Goal: Task Accomplishment & Management: Use online tool/utility

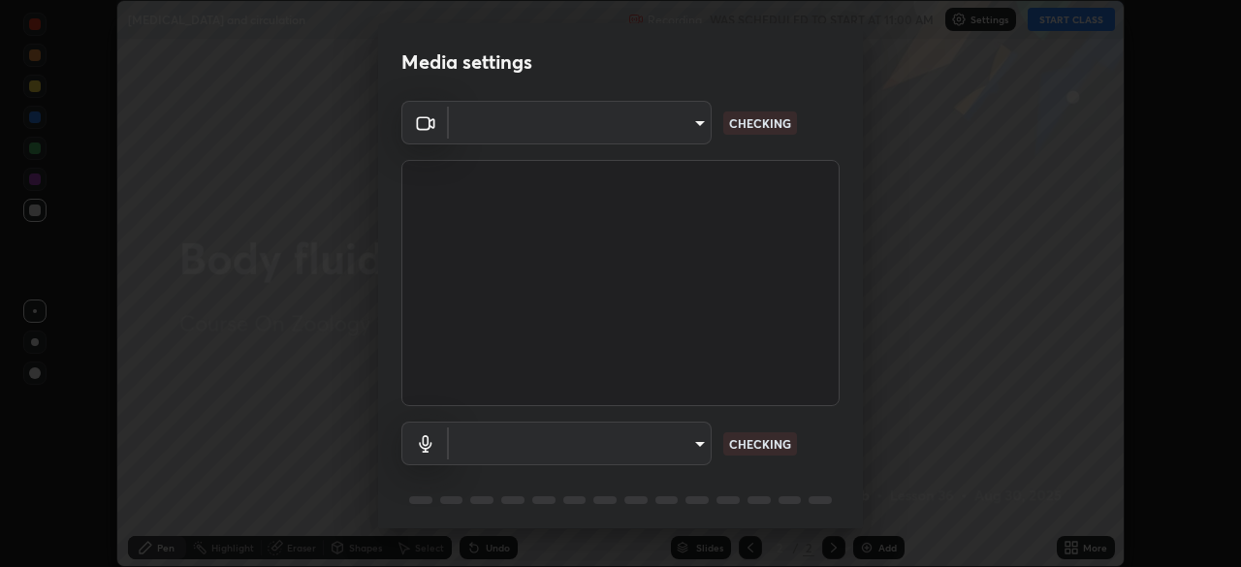
scroll to position [567, 1241]
type input "846d0ba8f5080ab81b5b071cdfefeec17a04dc93fe71064fe08a1f5c66129023"
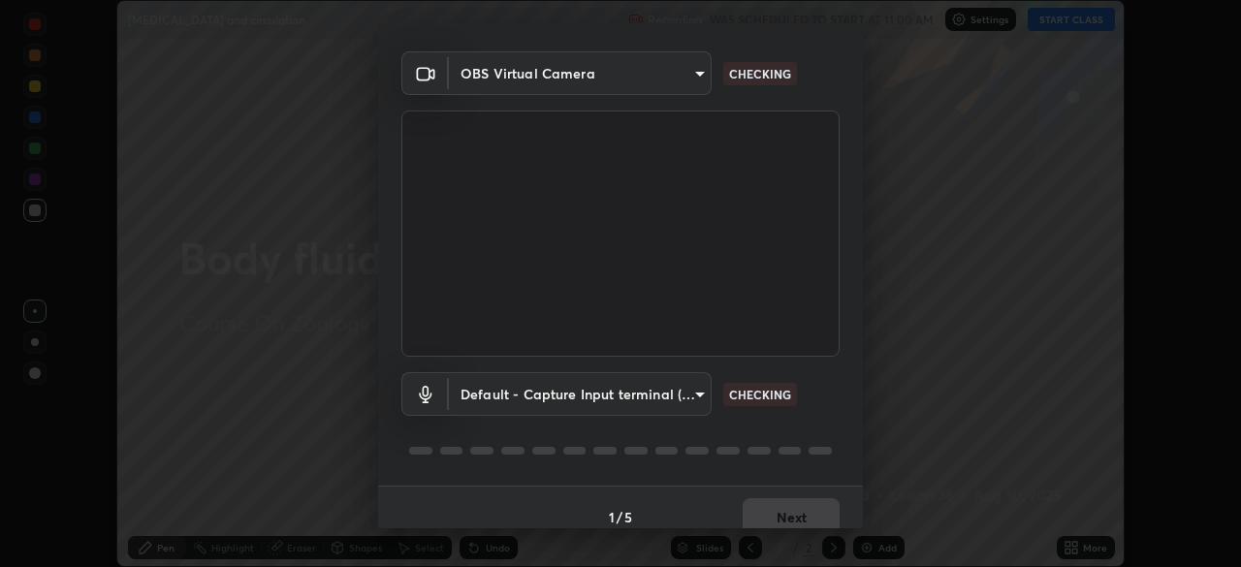
scroll to position [69, 0]
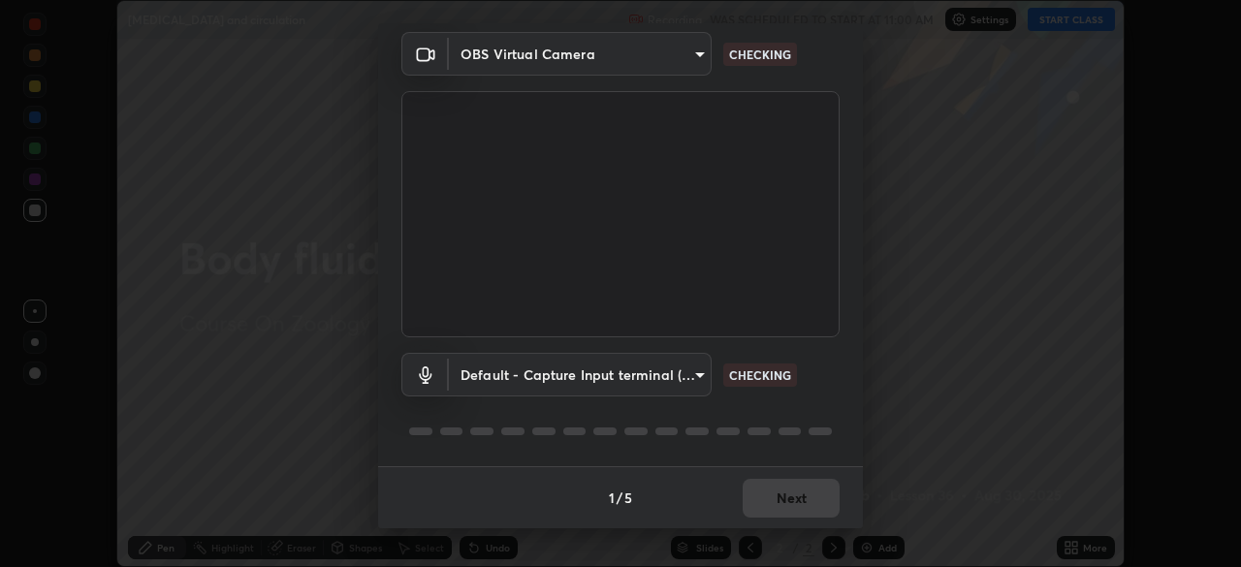
click at [694, 375] on body "Erase all [MEDICAL_DATA] and circulation Recording WAS SCHEDULED TO START AT 11…" at bounding box center [620, 283] width 1241 height 567
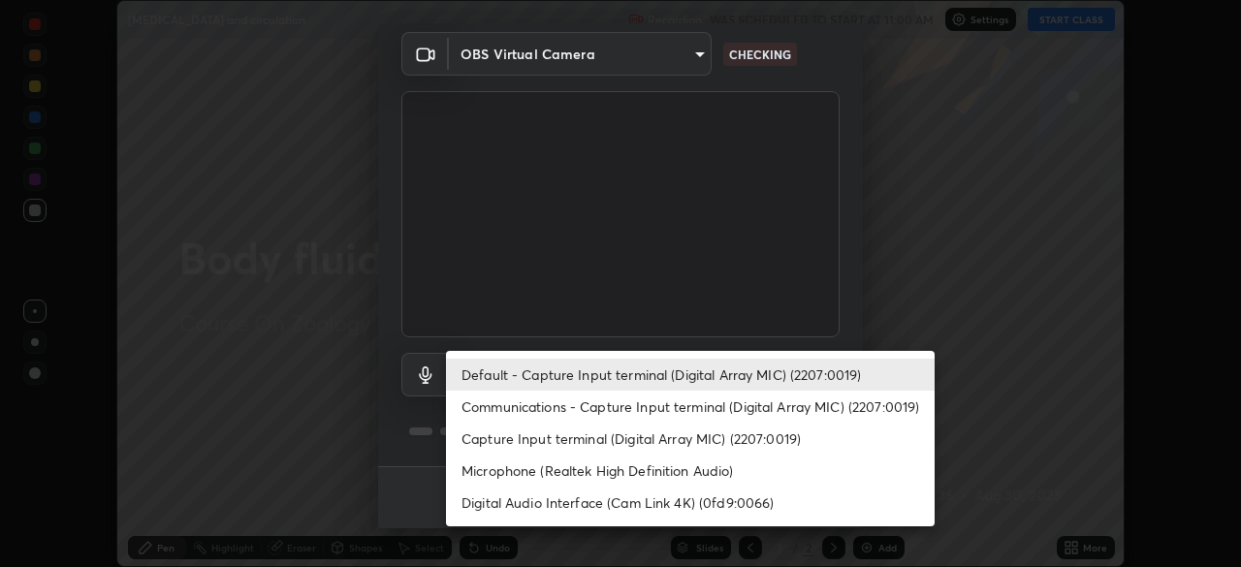
click at [759, 409] on li "Communications - Capture Input terminal (Digital Array MIC) (2207:0019)" at bounding box center [690, 407] width 489 height 32
type input "communications"
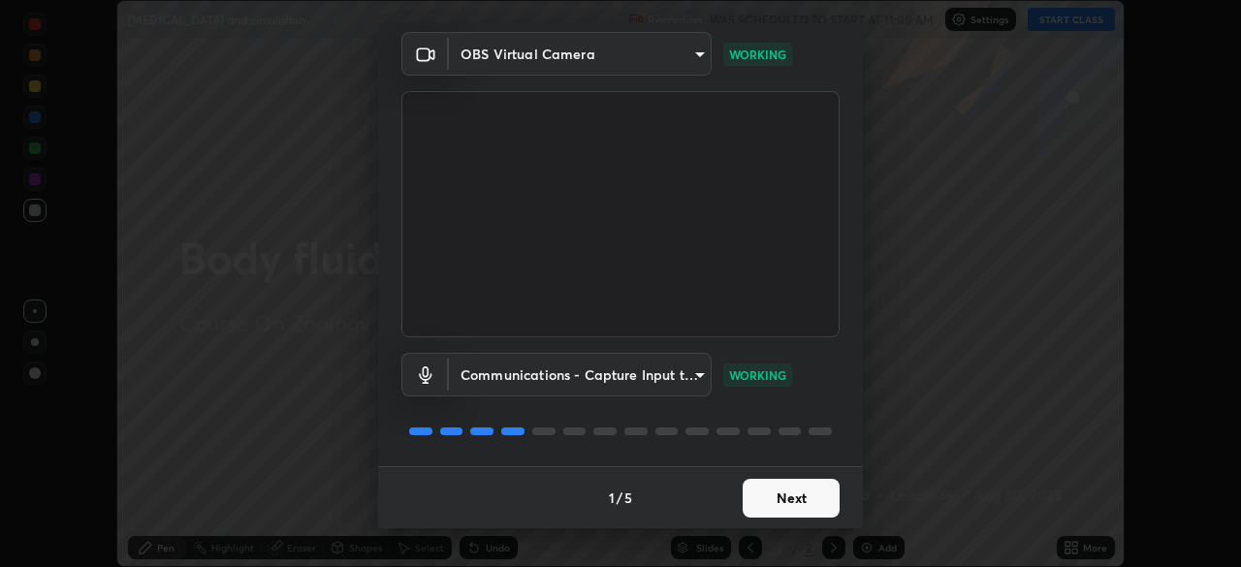
click at [807, 503] on button "Next" at bounding box center [791, 498] width 97 height 39
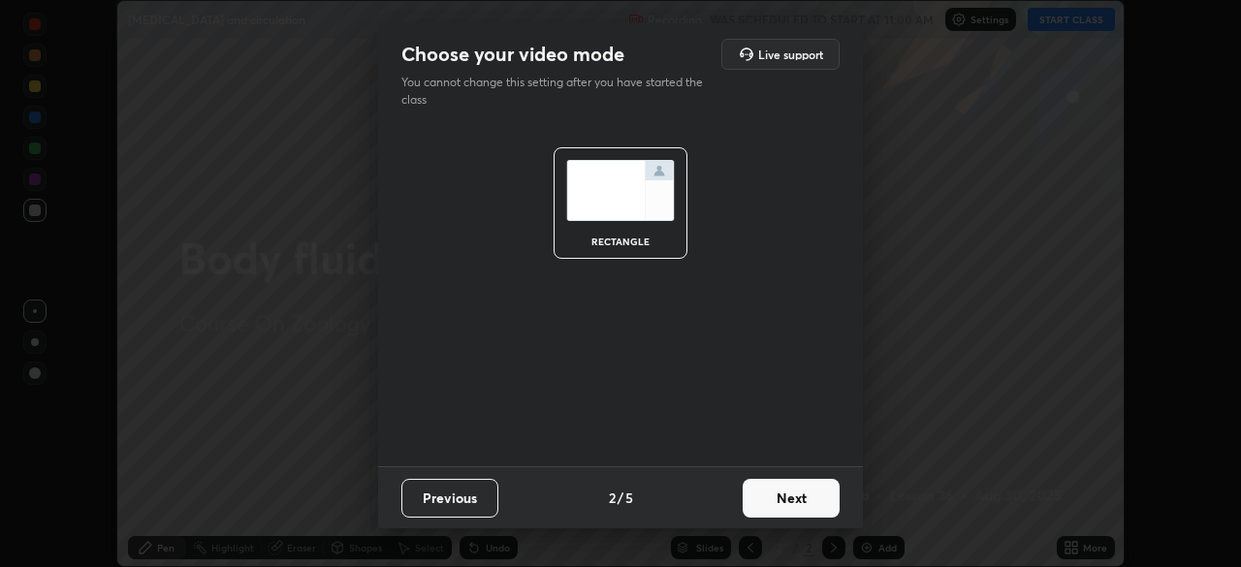
scroll to position [0, 0]
click at [809, 500] on button "Next" at bounding box center [791, 498] width 97 height 39
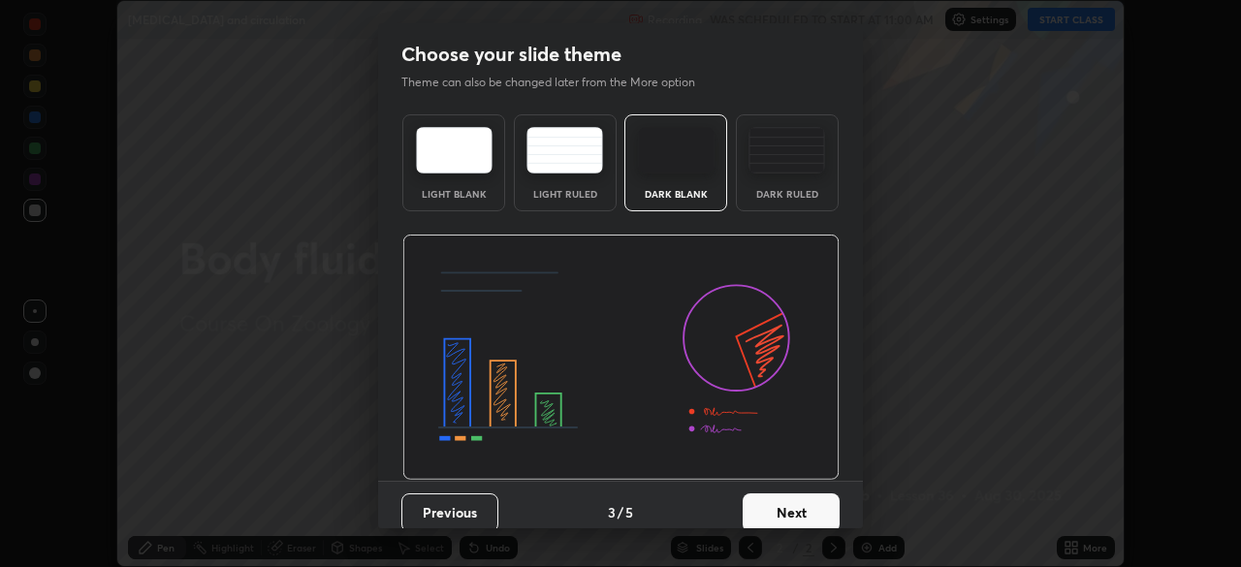
click at [801, 509] on button "Next" at bounding box center [791, 513] width 97 height 39
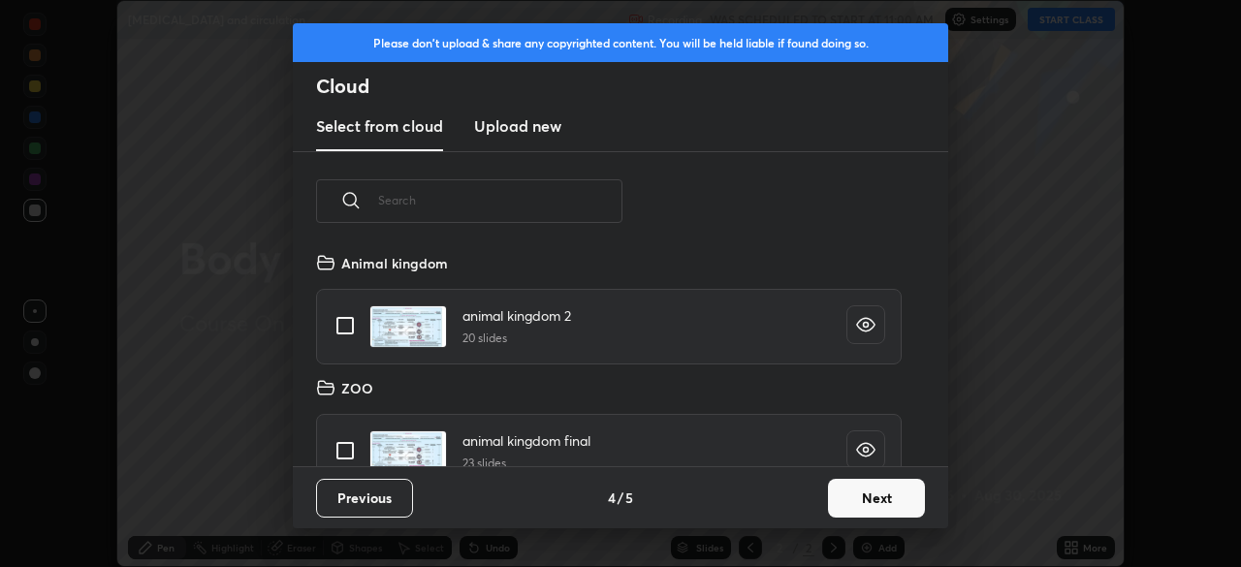
scroll to position [215, 623]
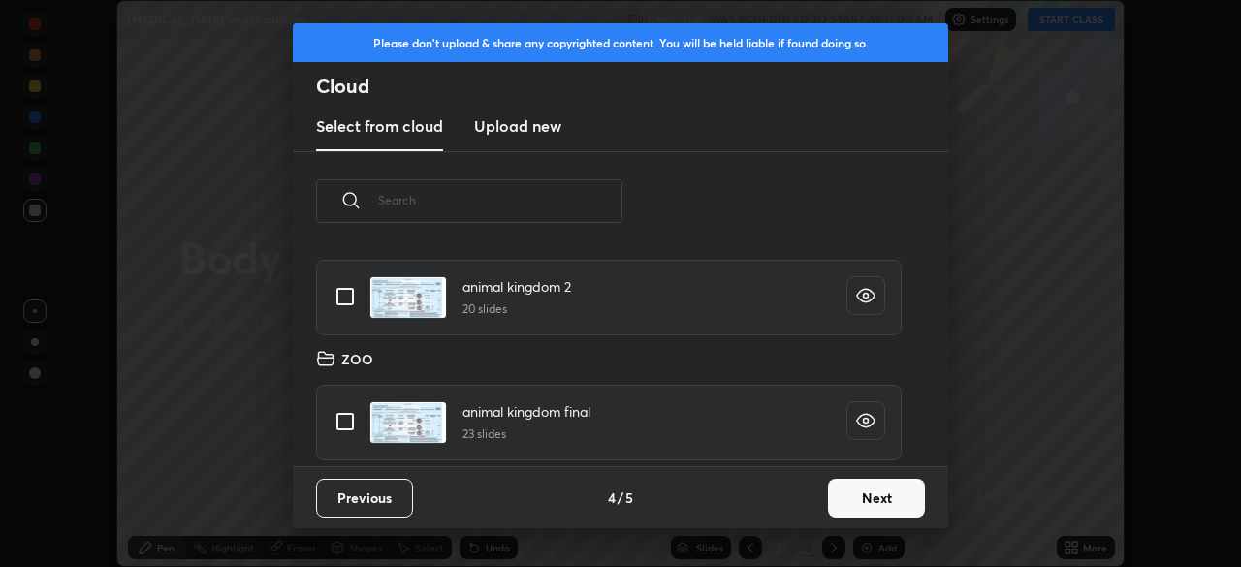
click at [864, 497] on button "Next" at bounding box center [876, 498] width 97 height 39
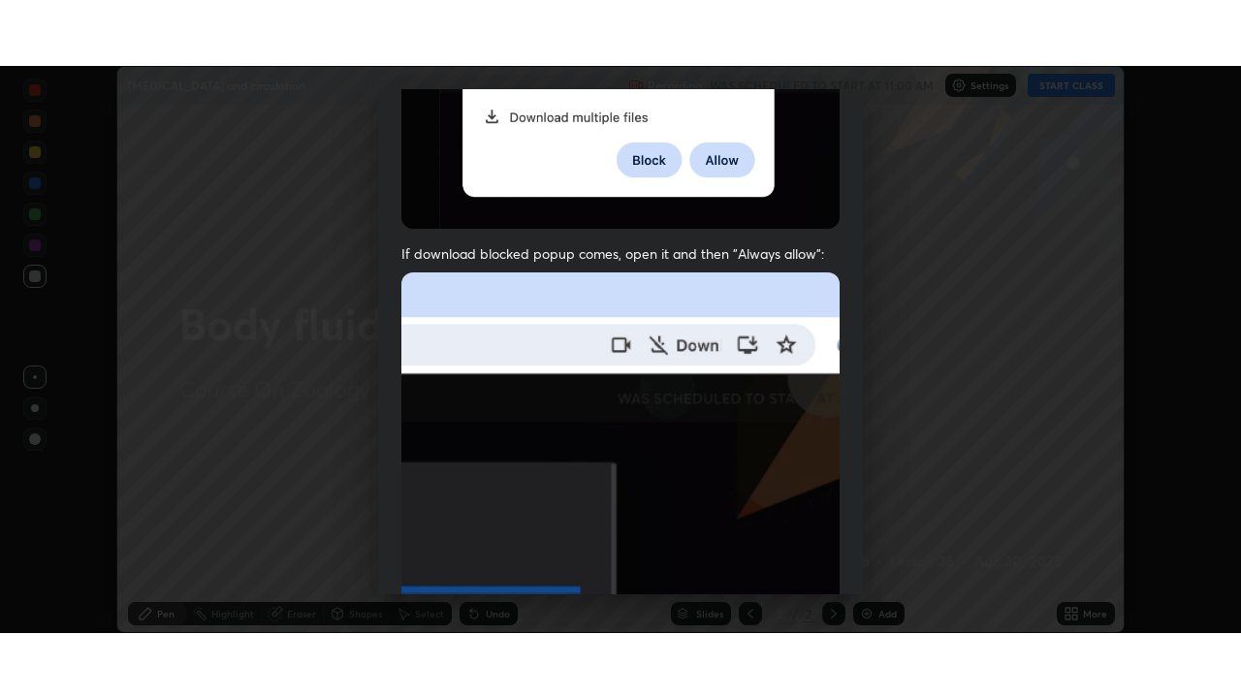
scroll to position [465, 0]
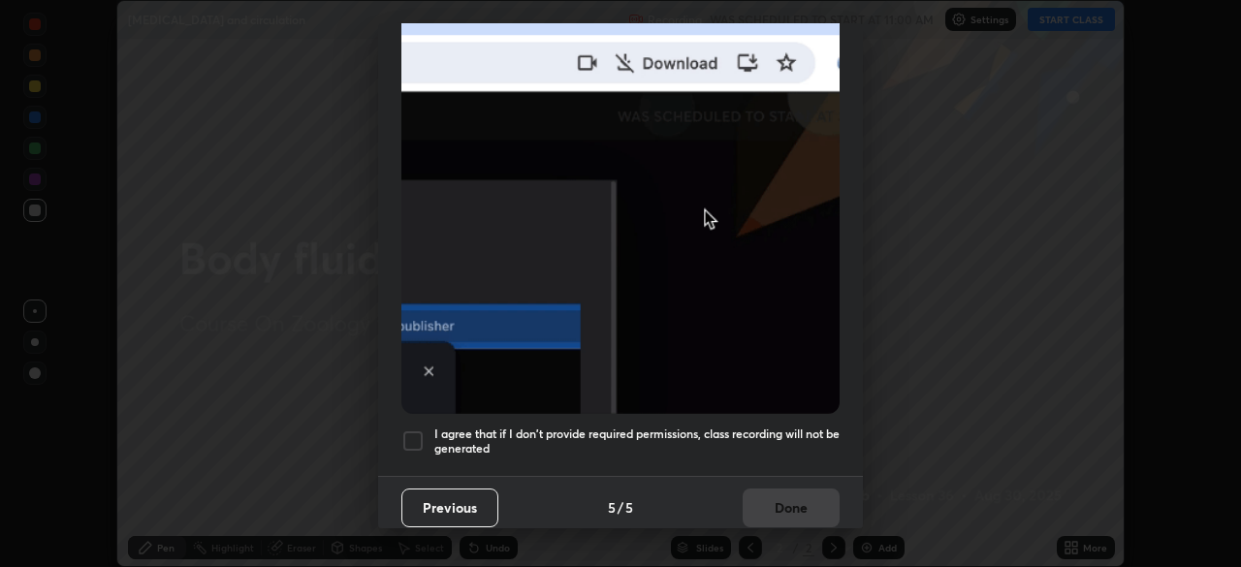
click at [415, 432] on div at bounding box center [412, 441] width 23 height 23
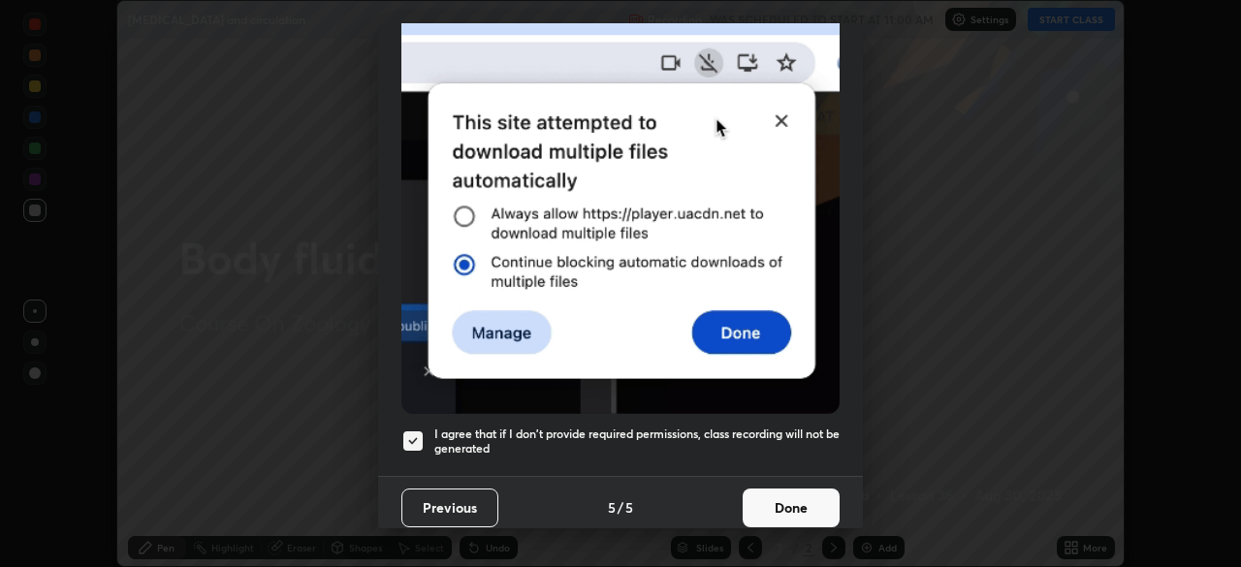
click at [802, 497] on button "Done" at bounding box center [791, 508] width 97 height 39
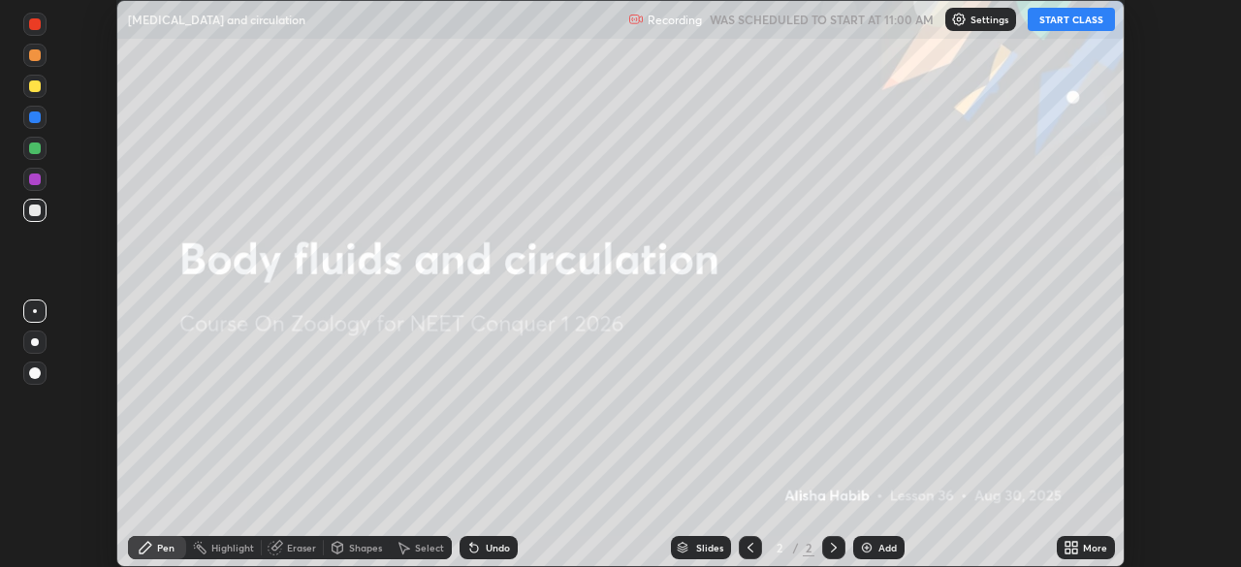
click at [1067, 21] on button "START CLASS" at bounding box center [1071, 19] width 87 height 23
click at [1069, 548] on icon at bounding box center [1072, 548] width 16 height 16
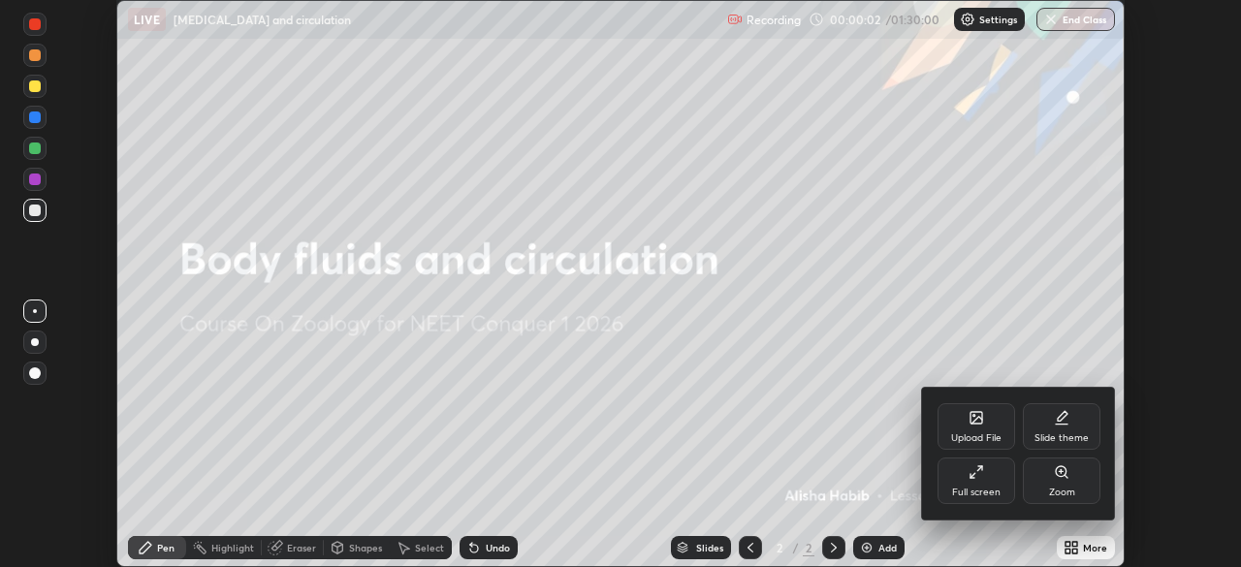
click at [988, 477] on div "Full screen" at bounding box center [977, 481] width 78 height 47
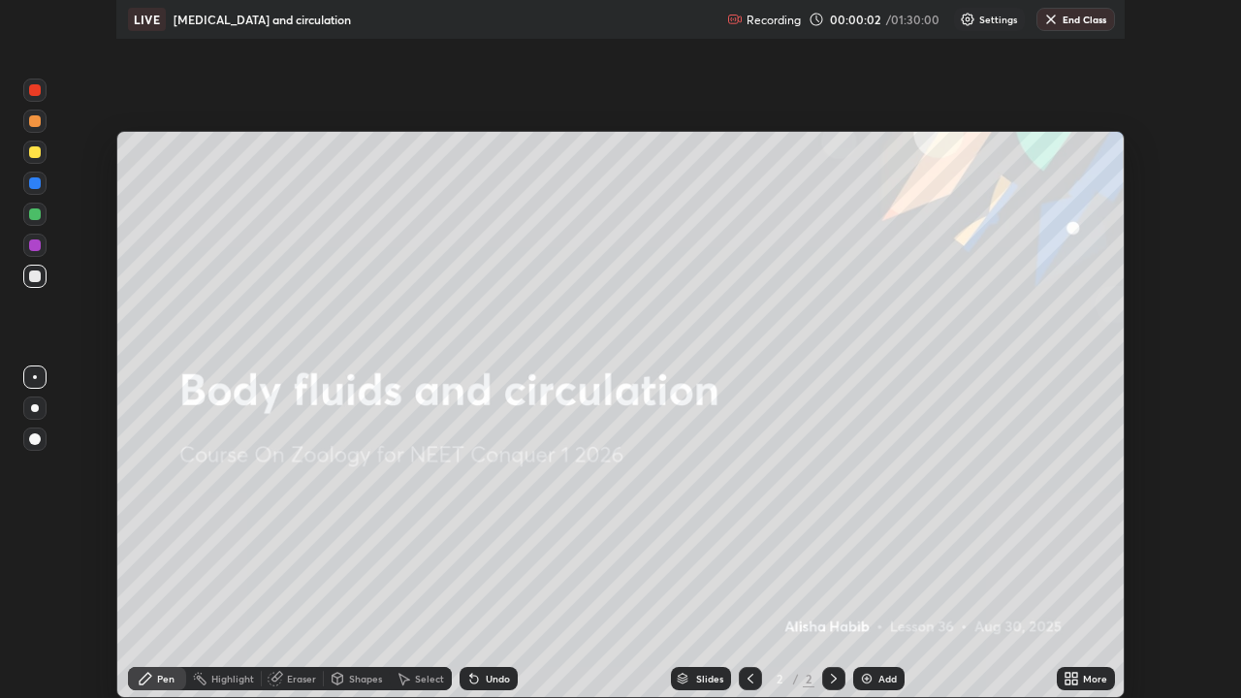
scroll to position [698, 1241]
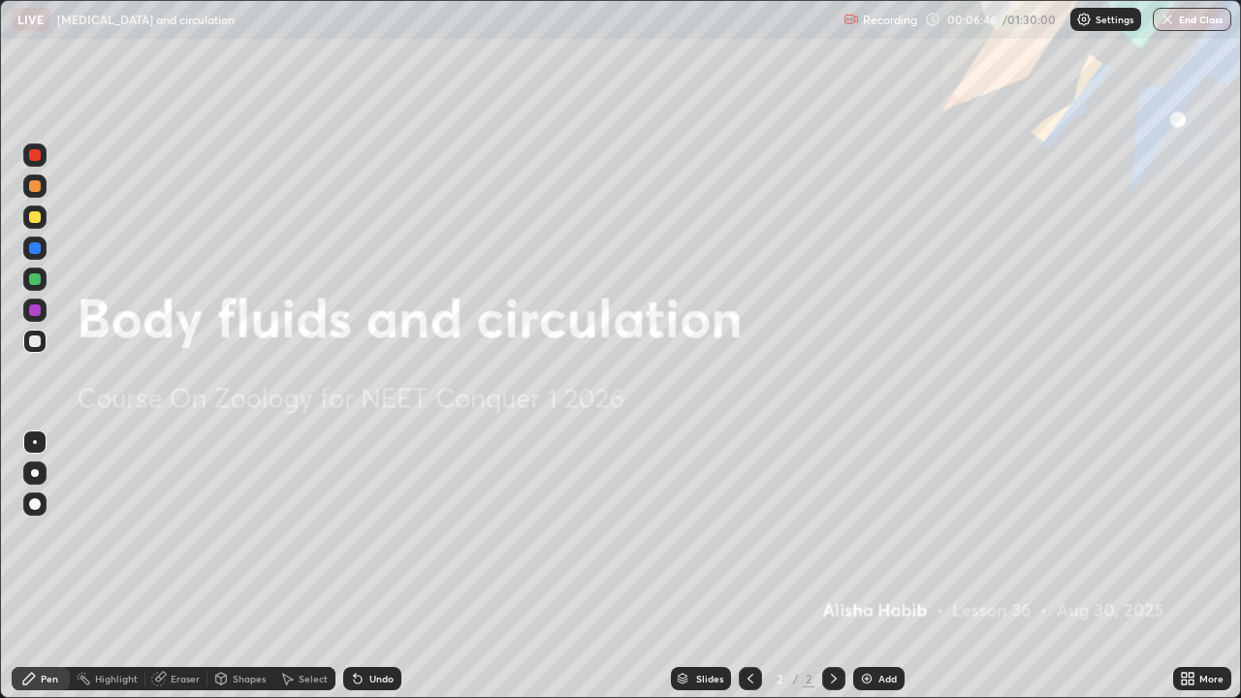
click at [35, 473] on div at bounding box center [35, 473] width 8 height 8
click at [888, 566] on div "Add" at bounding box center [888, 679] width 18 height 10
